Goal: Transaction & Acquisition: Purchase product/service

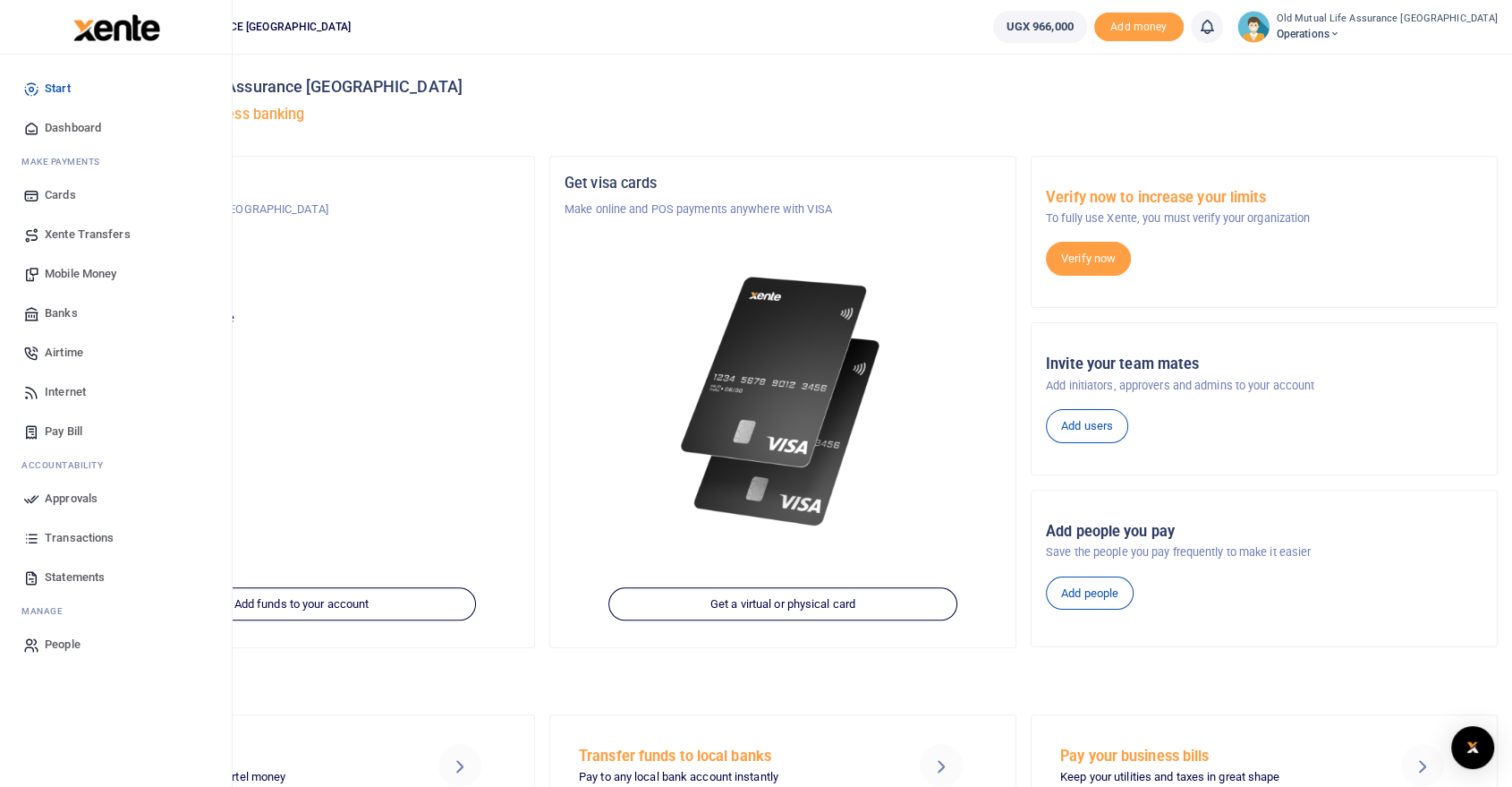
click at [73, 393] on span "Internet" at bounding box center [65, 392] width 41 height 18
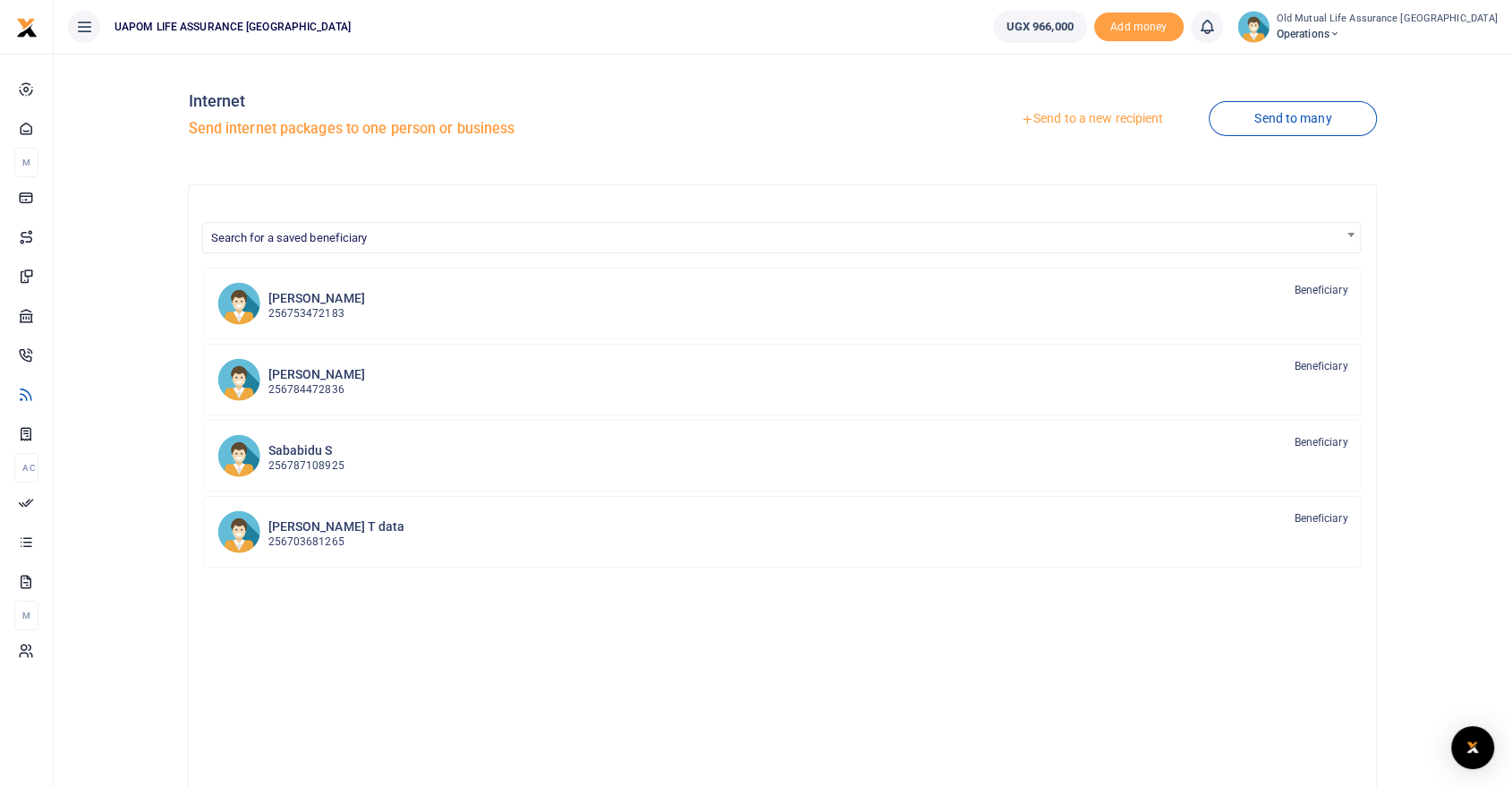
click at [1124, 121] on link "Send to a new recipient" at bounding box center [1092, 118] width 234 height 32
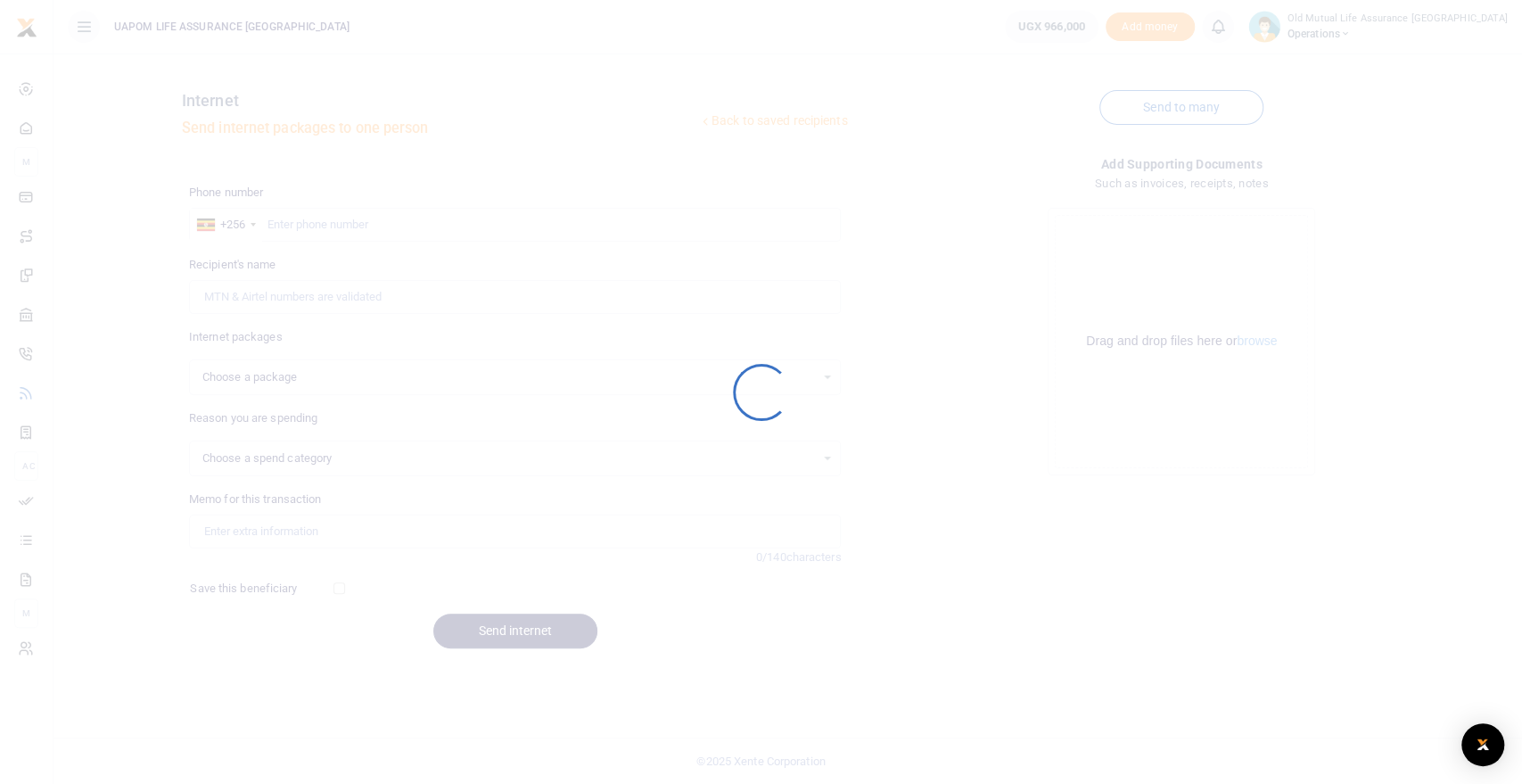
select select
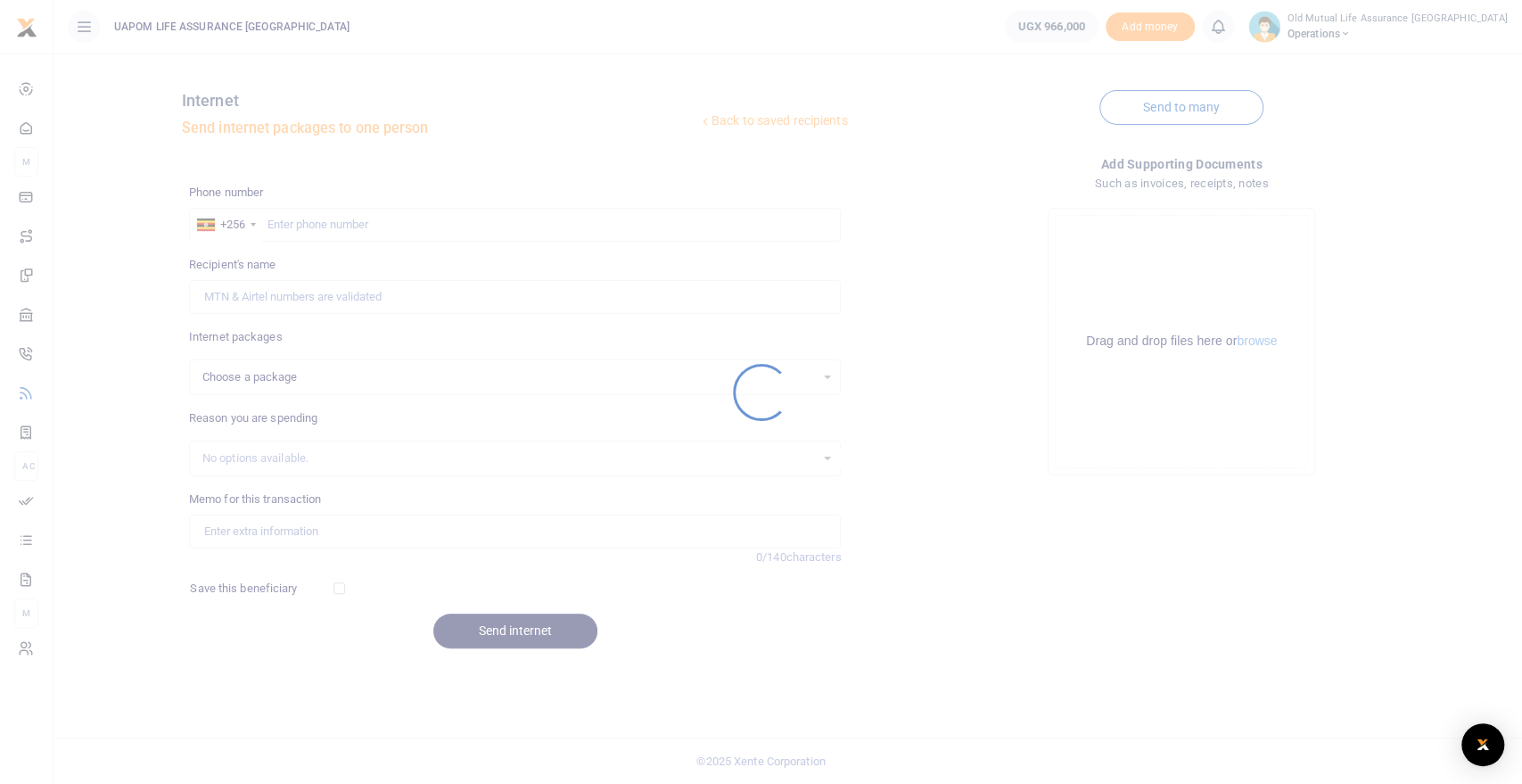
click at [396, 217] on div at bounding box center [761, 392] width 1522 height 784
click at [393, 223] on div at bounding box center [761, 392] width 1522 height 784
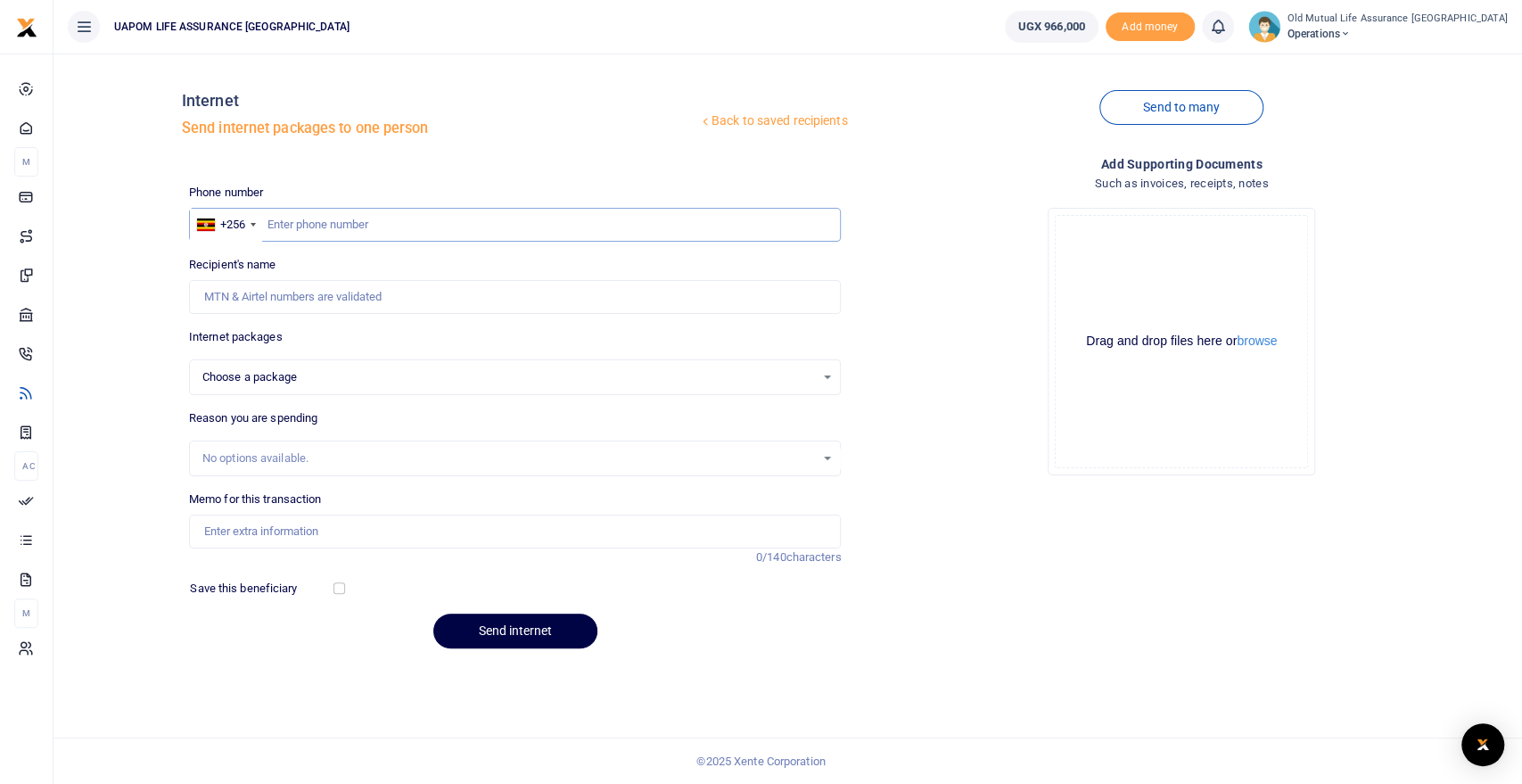
click at [393, 234] on input "text" at bounding box center [516, 224] width 653 height 34
paste input "759 132607"
click at [290, 220] on input "759 132607" at bounding box center [516, 224] width 653 height 34
type input "759132607"
click at [354, 218] on input "759132607" at bounding box center [516, 224] width 653 height 34
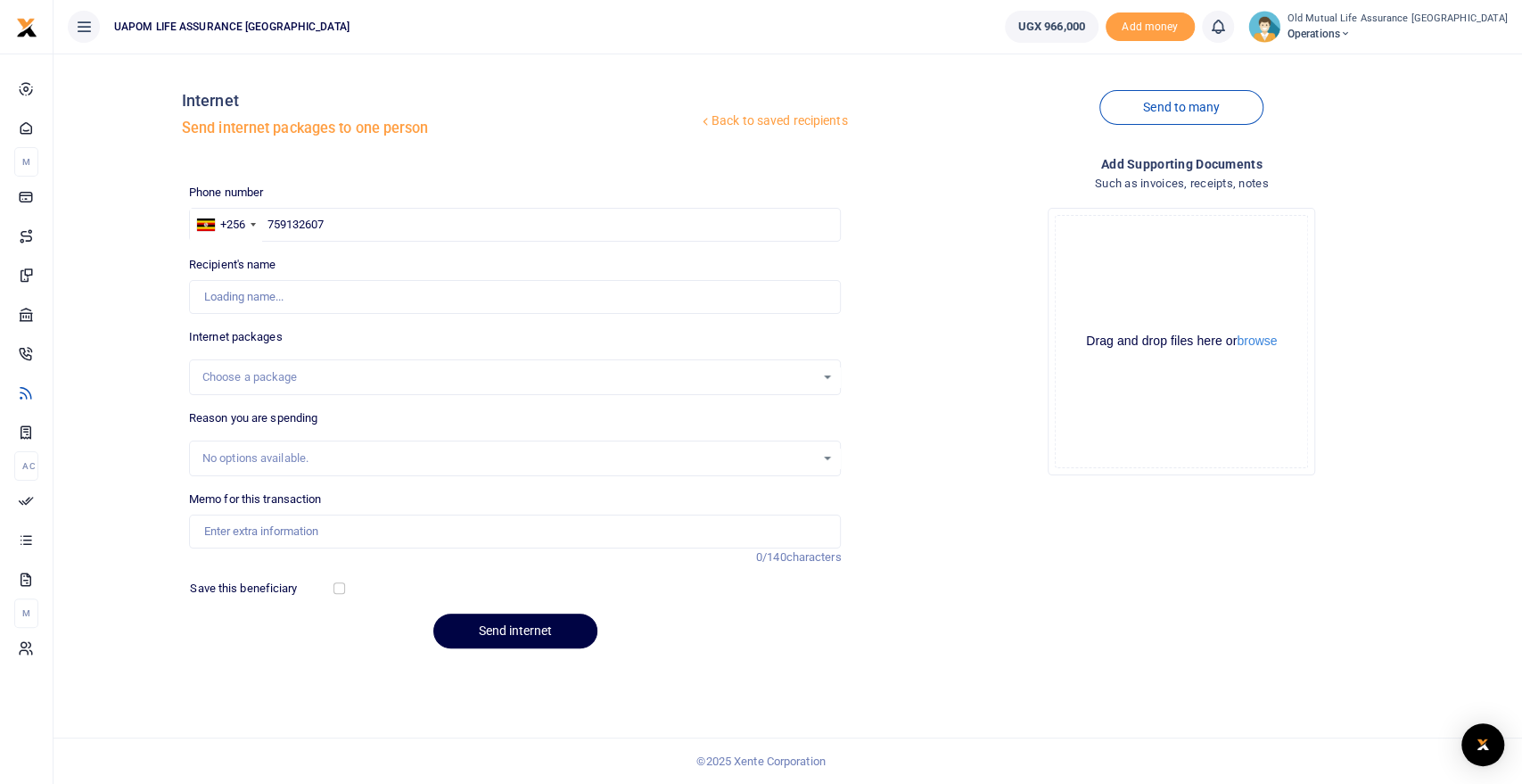
click at [293, 378] on div "Choose a package" at bounding box center [509, 377] width 614 height 18
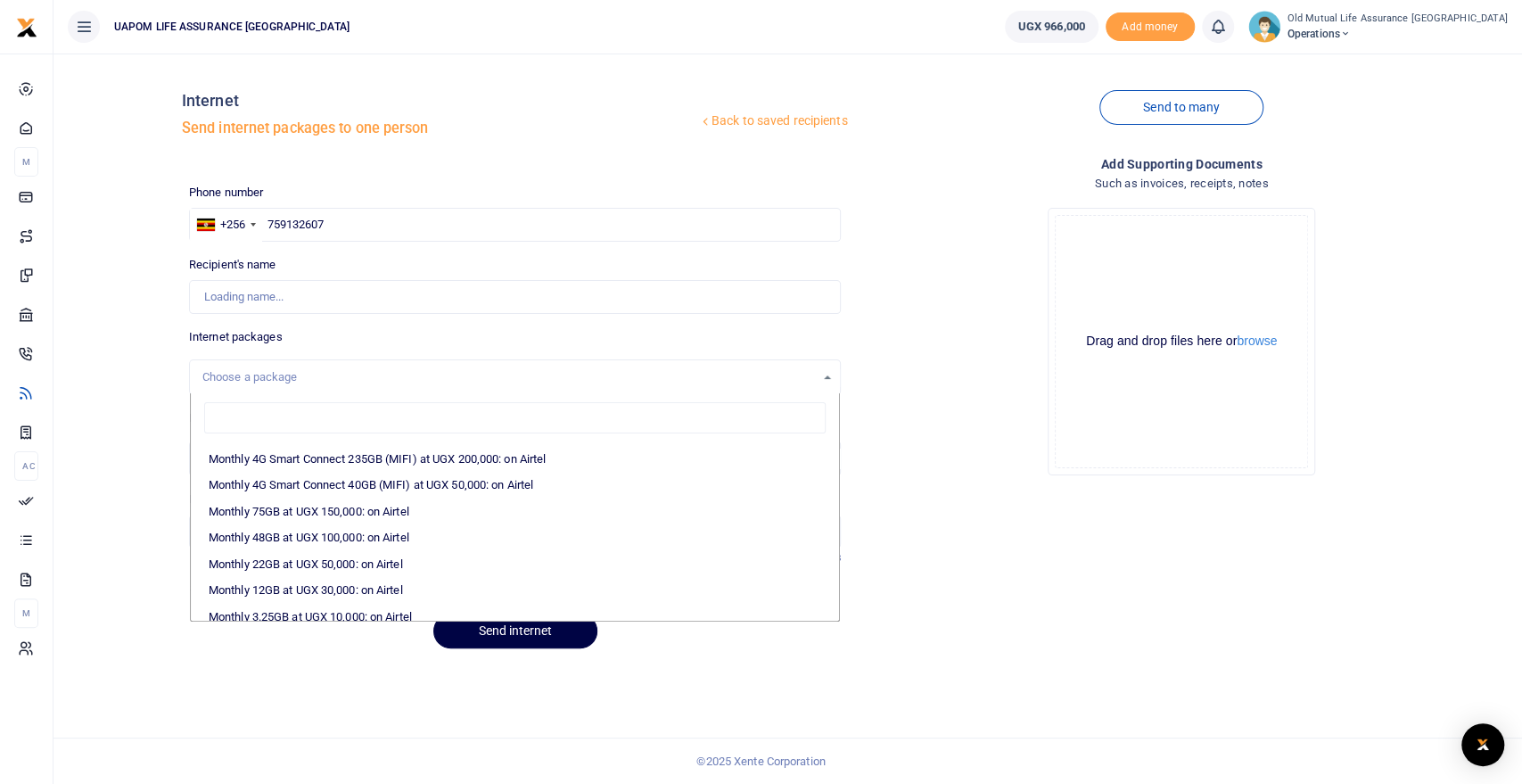
scroll to position [297, 0]
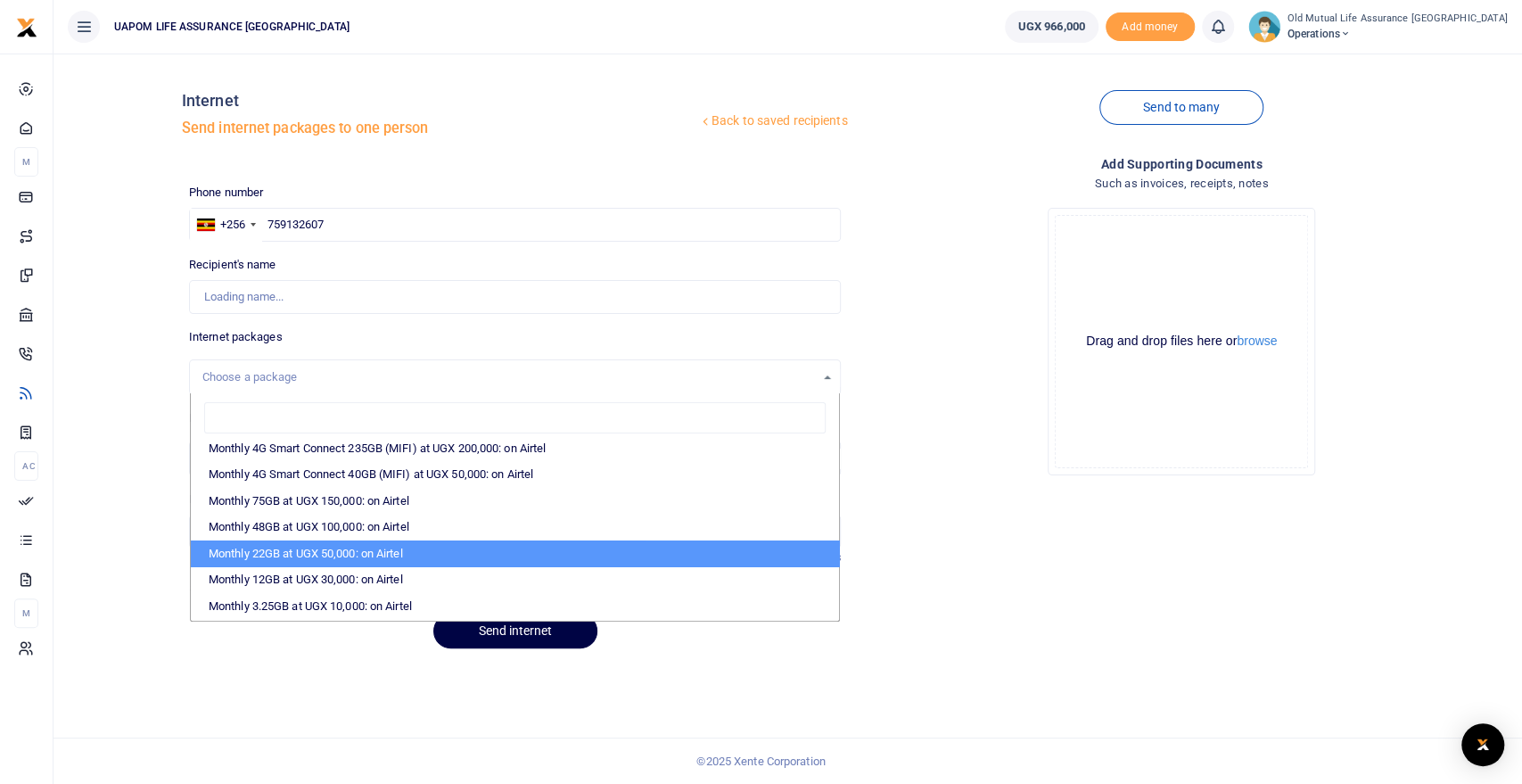
click at [365, 550] on li "Monthly 22GB at UGX 50,000: on Airtel" at bounding box center [515, 554] width 649 height 27
select select "bOgthpMmaC1ZLyOYxyMBh28re2LLS6fLvY77EkG1sh4="
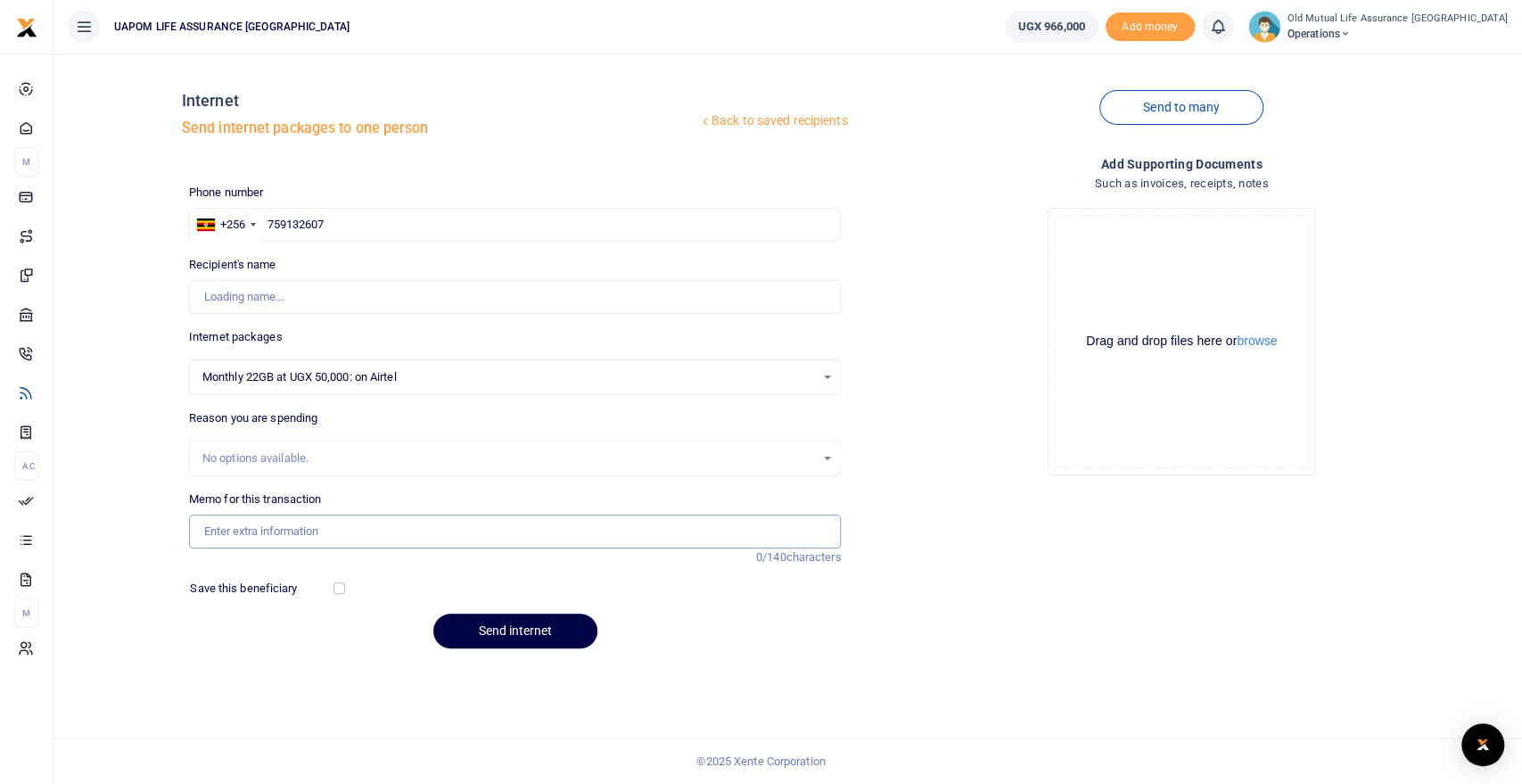
click at [294, 518] on input "Memo for this transaction" at bounding box center [516, 531] width 653 height 34
type input "Lindah Naluyinda"
type input "Support work"
click at [510, 633] on button "Send internet" at bounding box center [515, 631] width 164 height 34
click at [1234, 31] on link at bounding box center [1217, 26] width 32 height 32
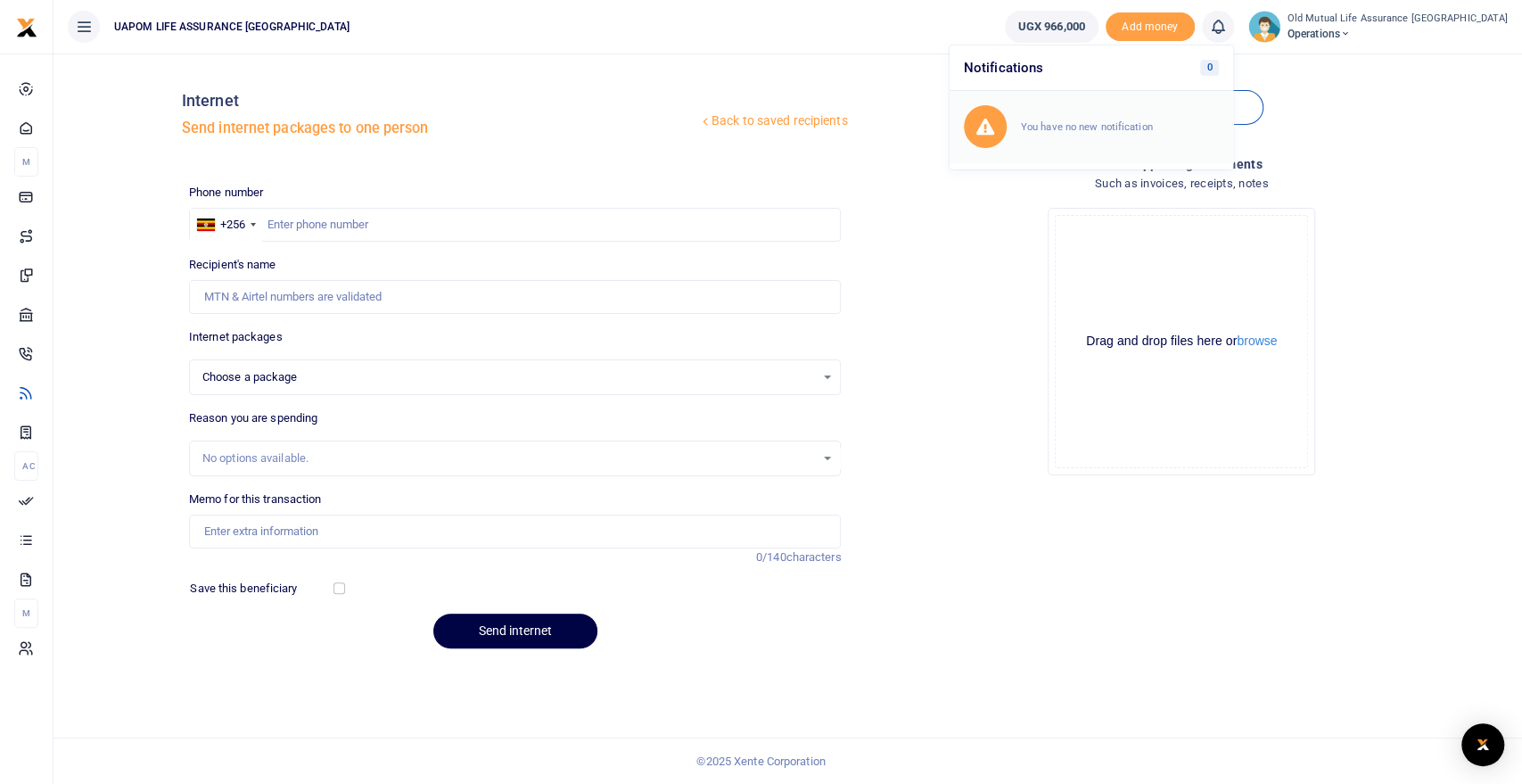
click at [1194, 135] on div "You have no new notification" at bounding box center [1091, 126] width 255 height 43
click at [1226, 29] on icon at bounding box center [1218, 27] width 18 height 20
click at [1152, 128] on small "You have no new notification" at bounding box center [1087, 127] width 132 height 13
click at [1226, 30] on icon at bounding box center [1218, 27] width 18 height 20
click at [1170, 138] on small "You have 1 awaiting for your to act on" at bounding box center [1107, 134] width 172 height 13
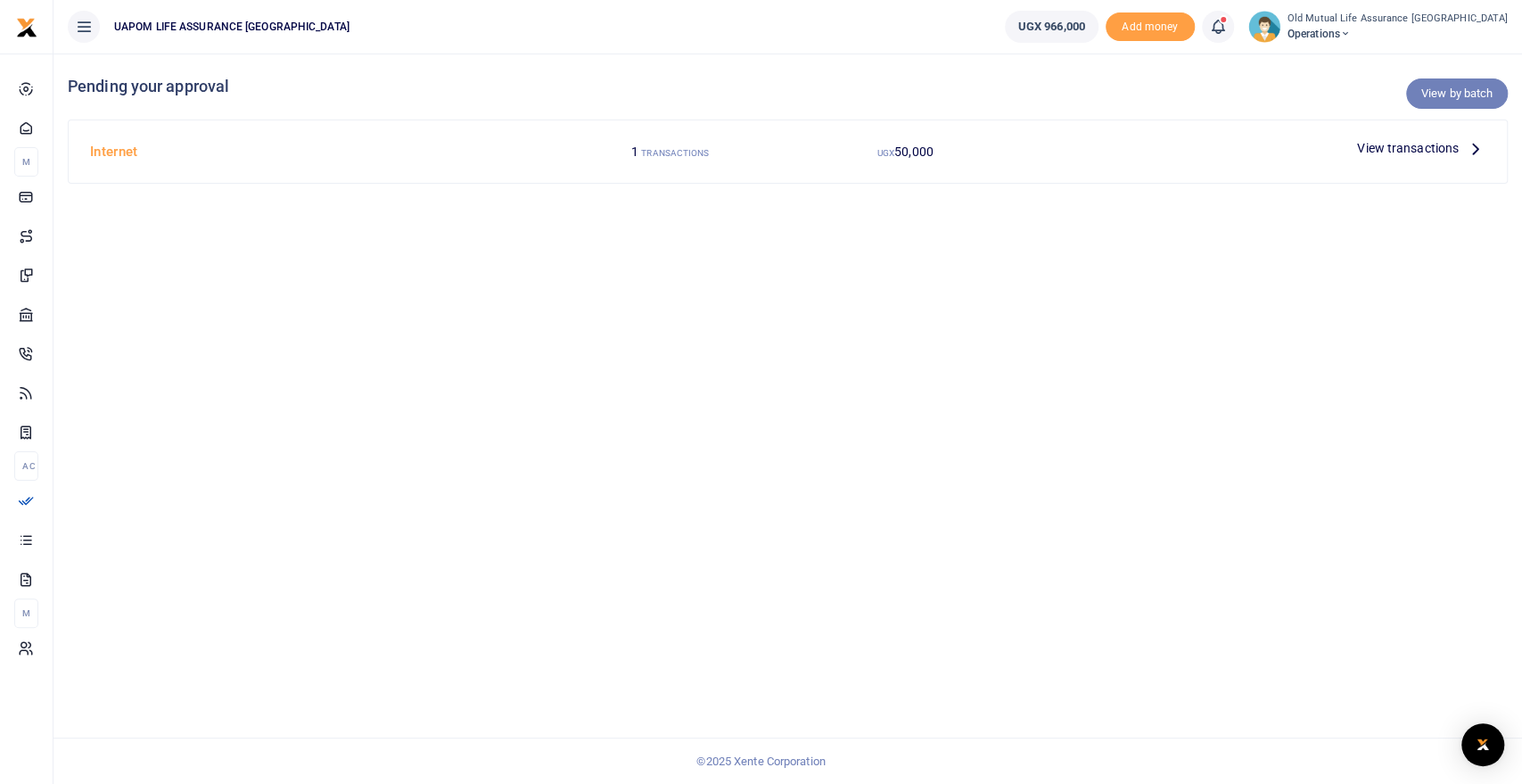
click at [1451, 96] on link "View by batch" at bounding box center [1457, 93] width 102 height 30
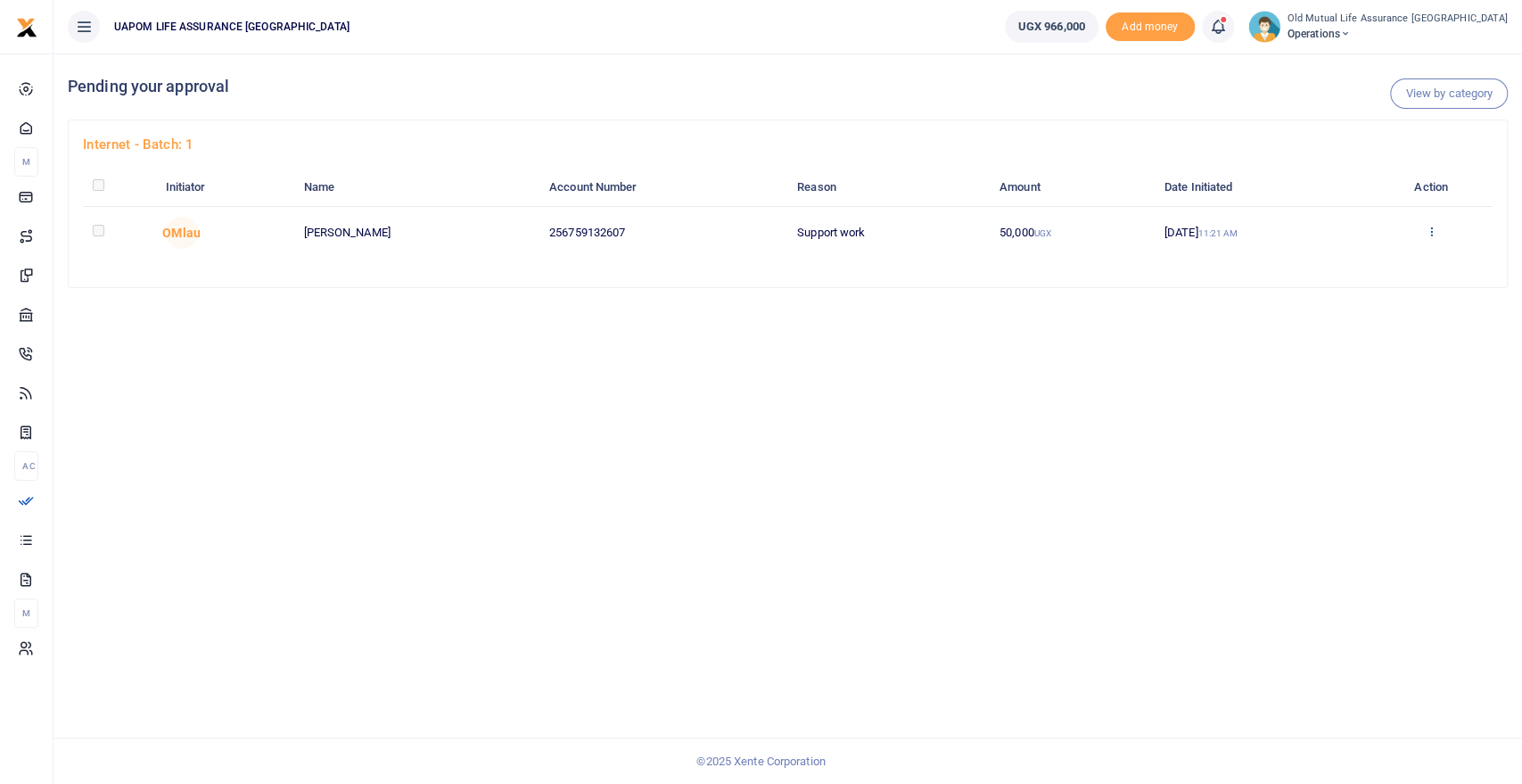
click at [1435, 232] on icon at bounding box center [1430, 231] width 12 height 13
click at [1357, 266] on link "Approve" at bounding box center [1369, 261] width 141 height 25
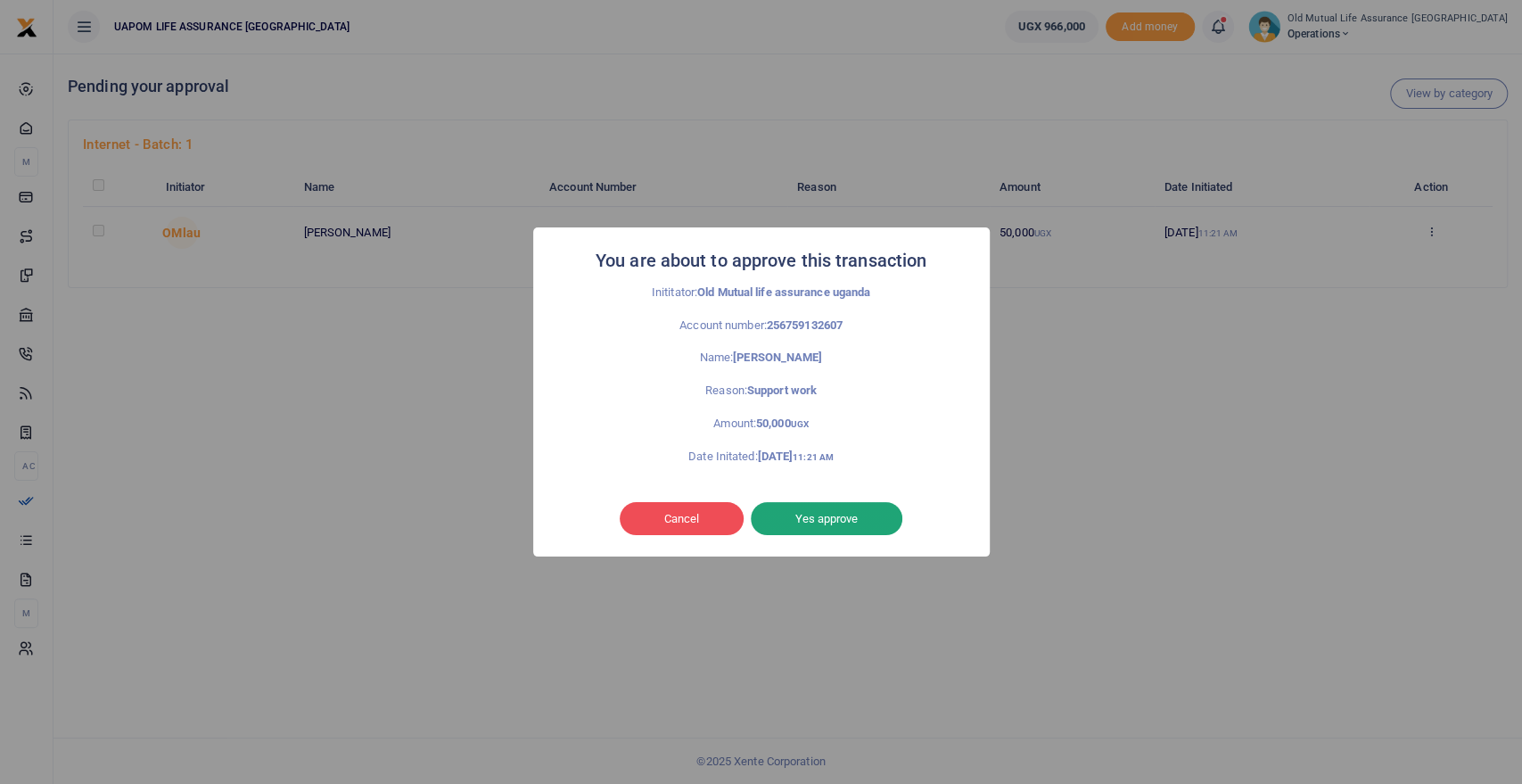
click at [863, 523] on button "Yes approve" at bounding box center [826, 518] width 151 height 34
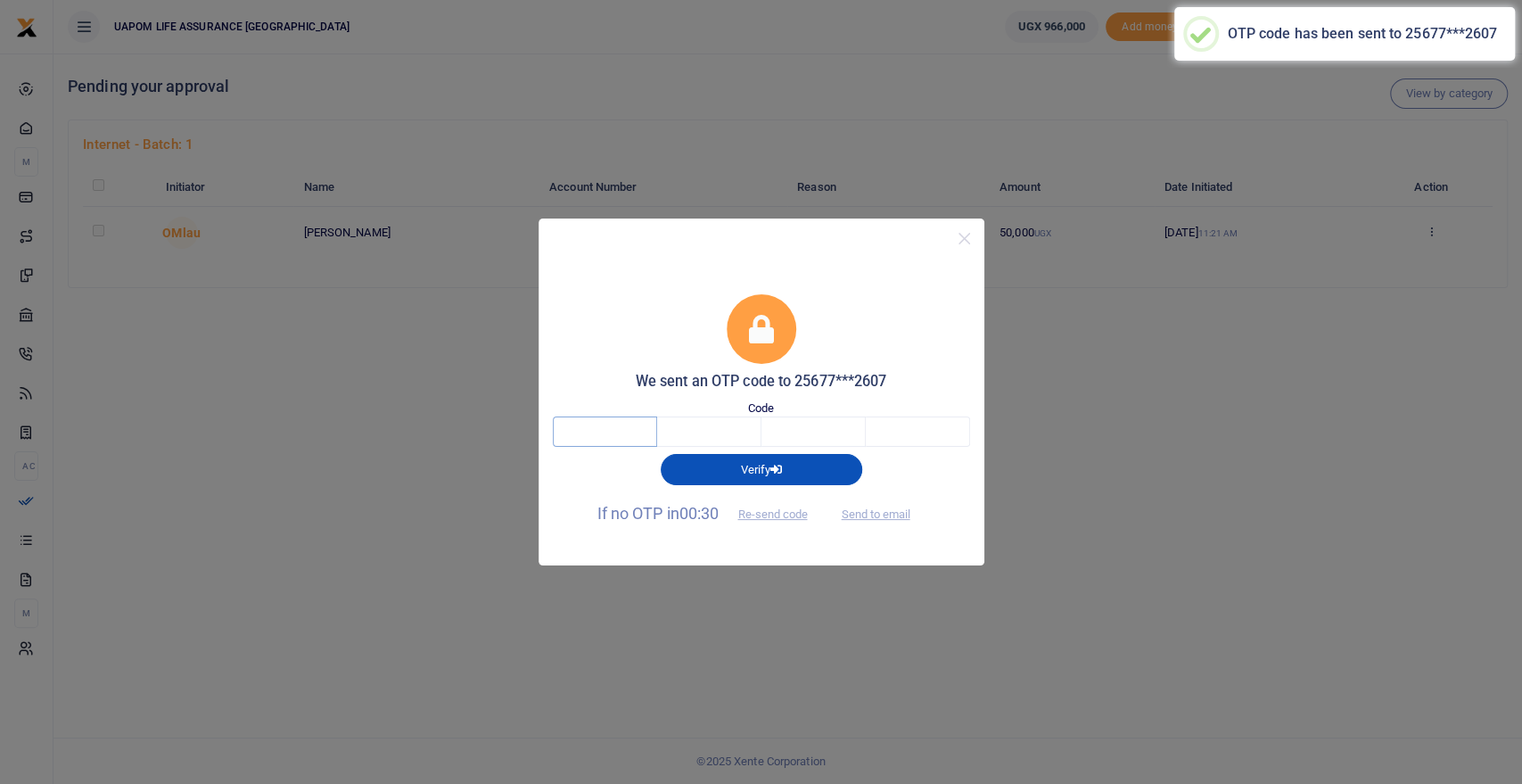
click at [624, 430] on input "text" at bounding box center [605, 431] width 104 height 30
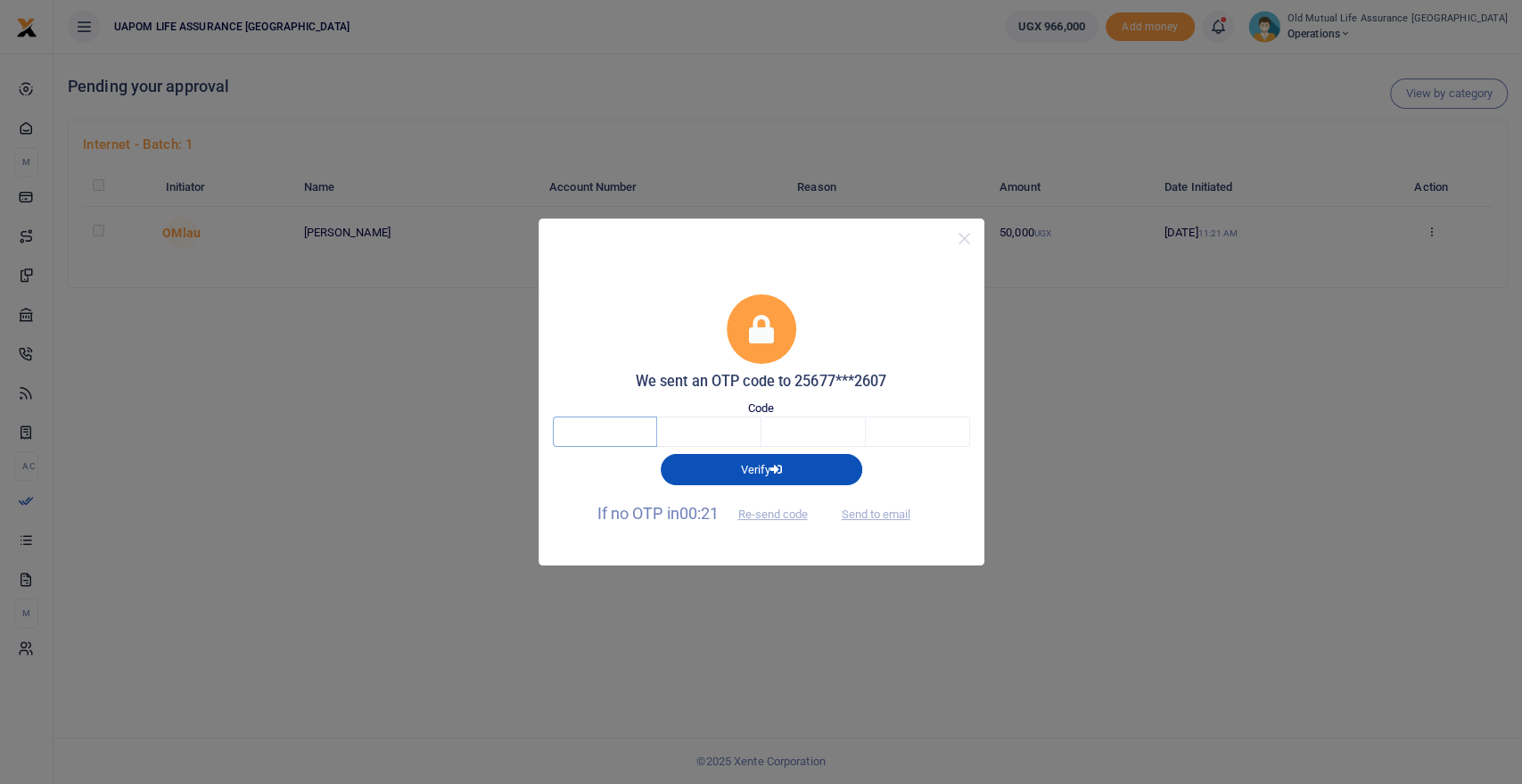
click at [587, 436] on input "text" at bounding box center [605, 431] width 104 height 30
click at [894, 514] on button "Send to email" at bounding box center [875, 514] width 99 height 30
click at [606, 432] on input "text" at bounding box center [605, 431] width 104 height 30
paste input "7"
type input "7"
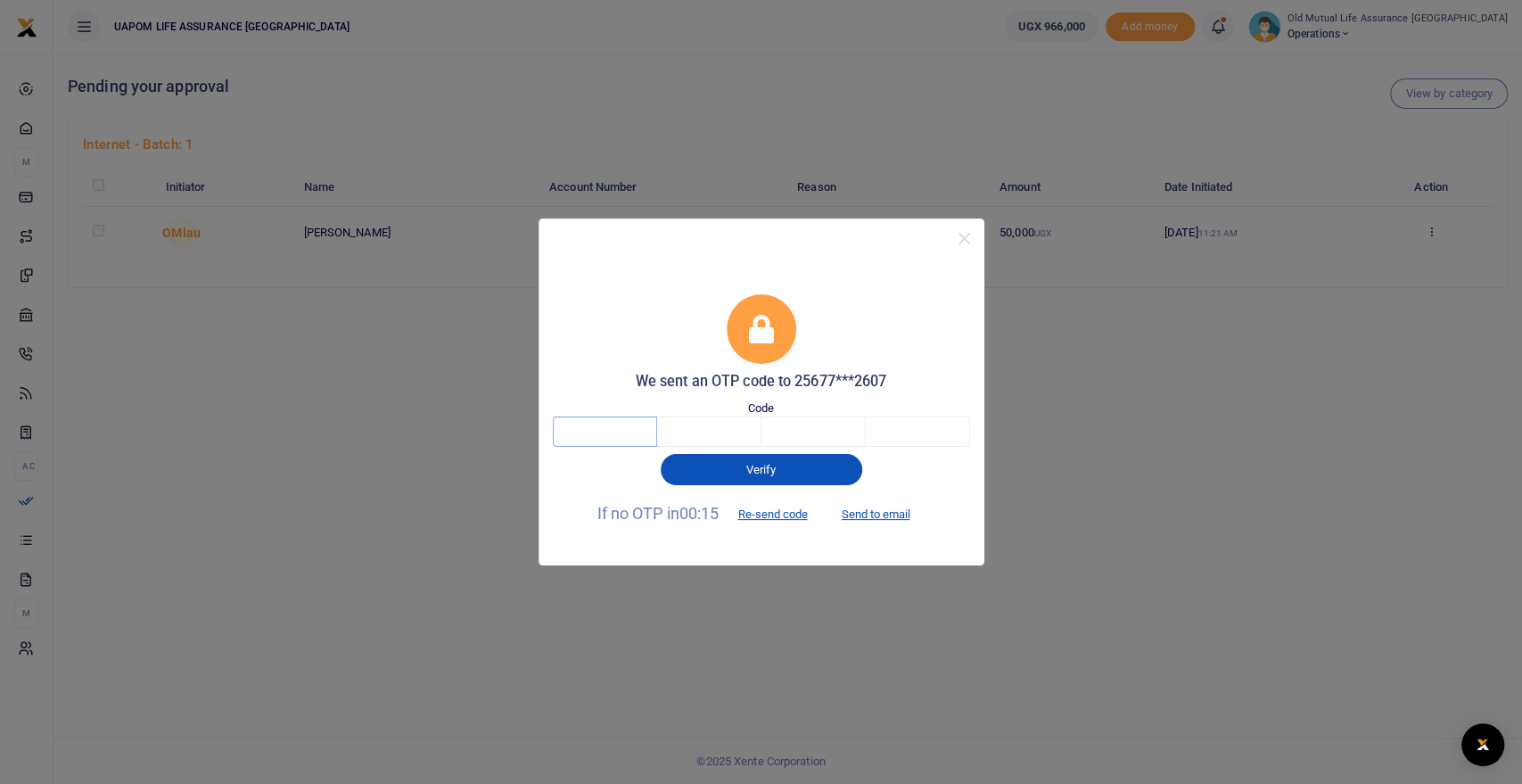
type input "1"
type input "7"
type input "3"
